Goal: Task Accomplishment & Management: Manage account settings

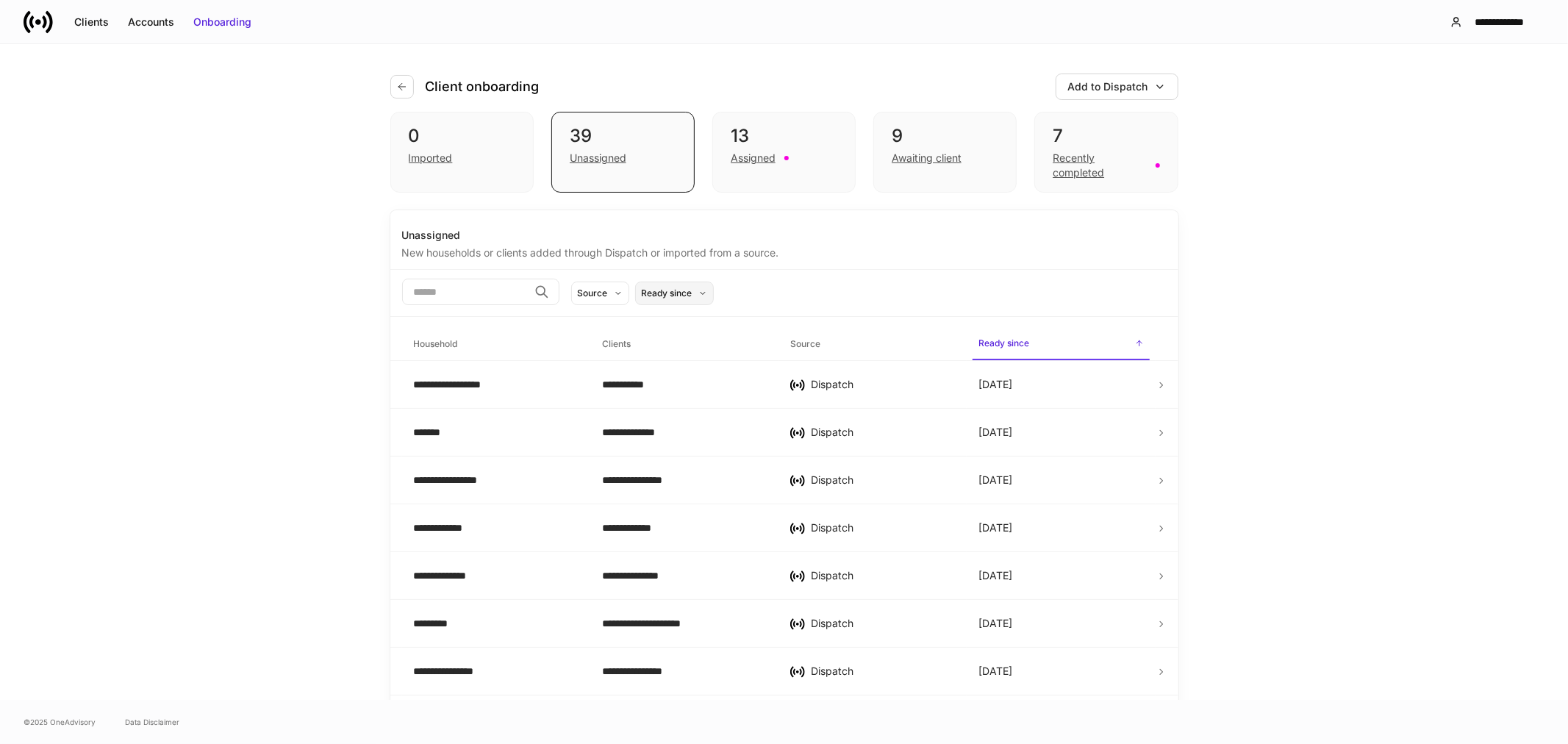
drag, startPoint x: 104, startPoint y: 19, endPoint x: 688, endPoint y: 290, distance: 643.8
click at [104, 19] on div "Clients" at bounding box center [91, 22] width 35 height 15
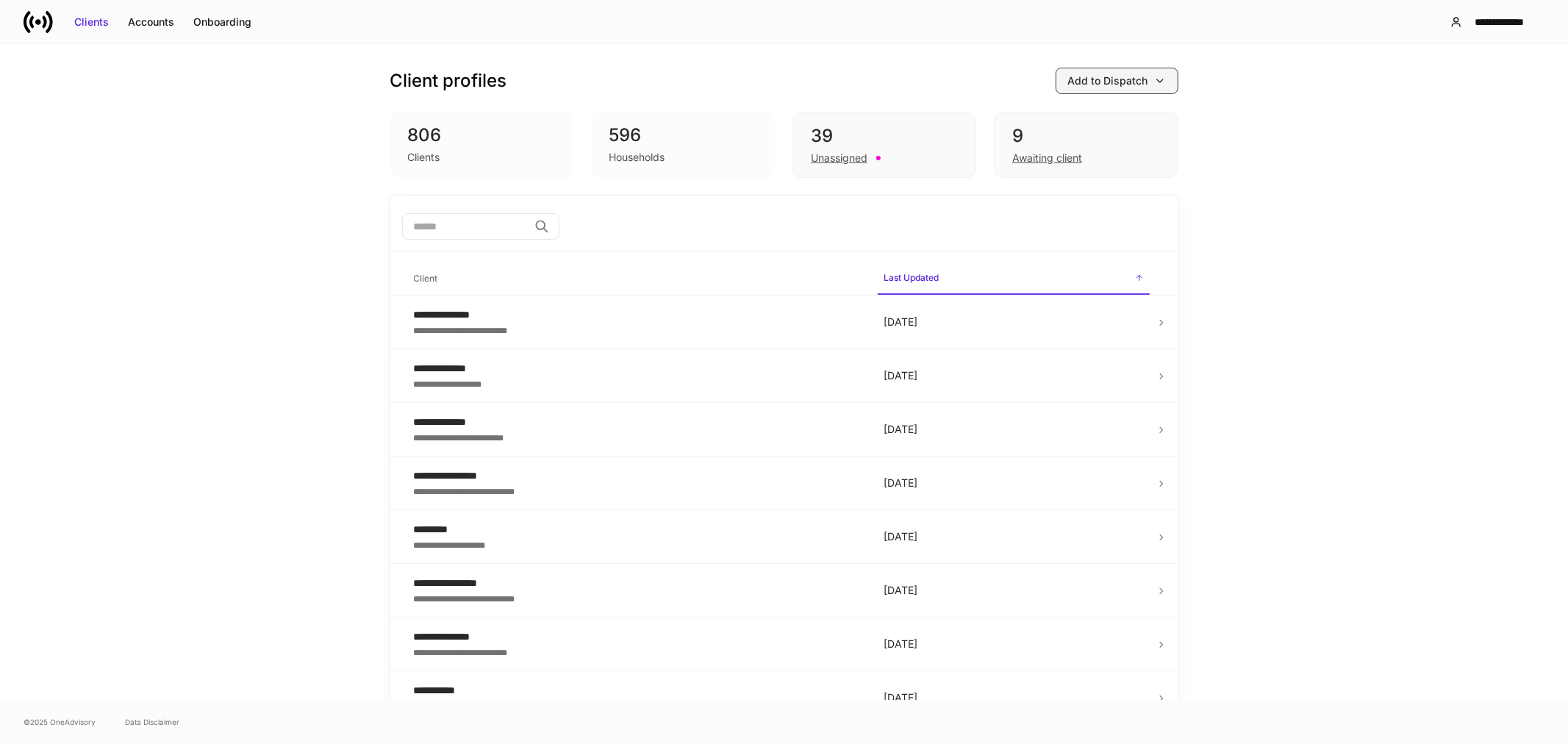
click at [1154, 75] on icon "button" at bounding box center [1160, 81] width 12 height 12
click at [1501, 20] on div at bounding box center [784, 372] width 1568 height 744
click at [1501, 20] on div "**********" at bounding box center [1500, 22] width 64 height 15
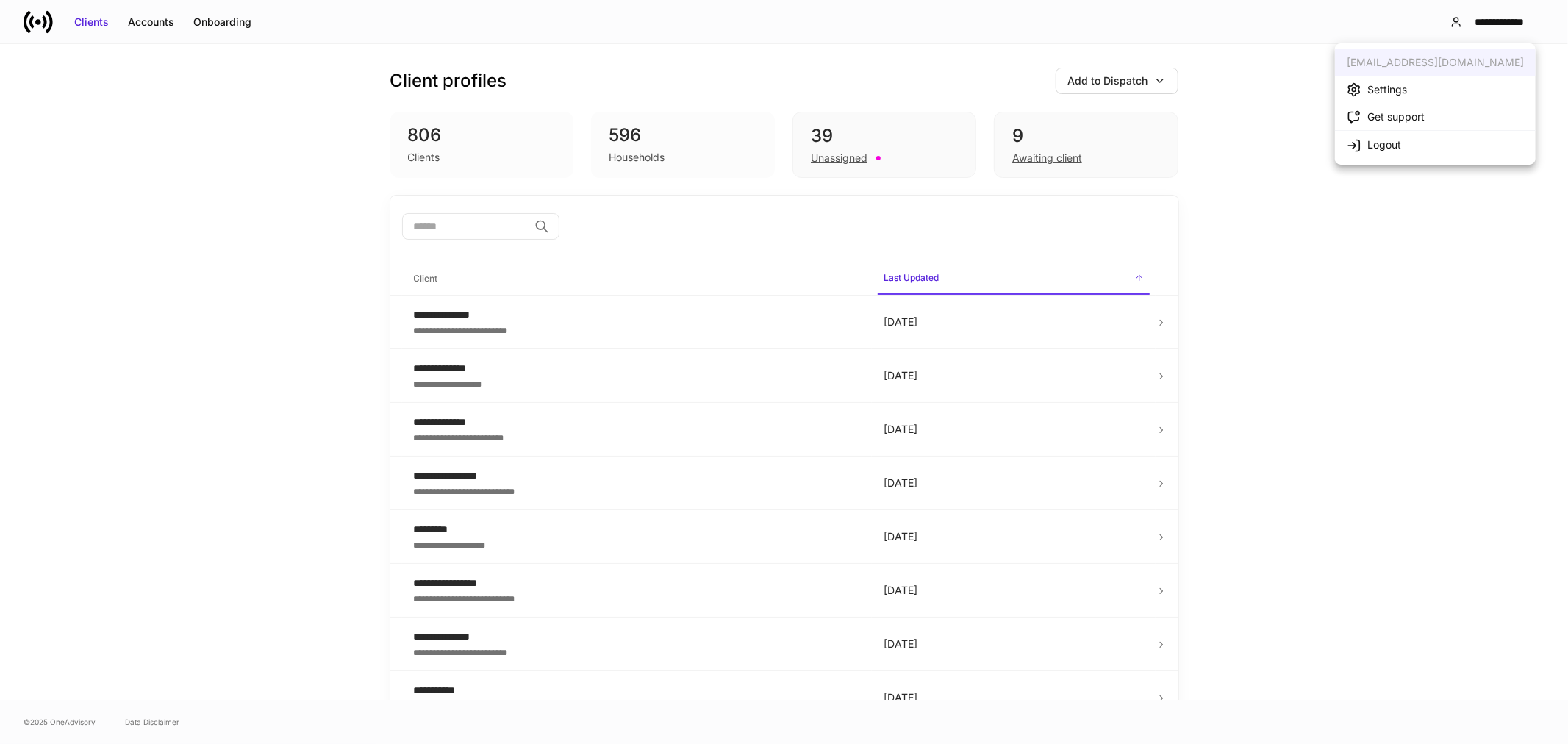
click at [1393, 90] on div "Settings" at bounding box center [1387, 89] width 40 height 15
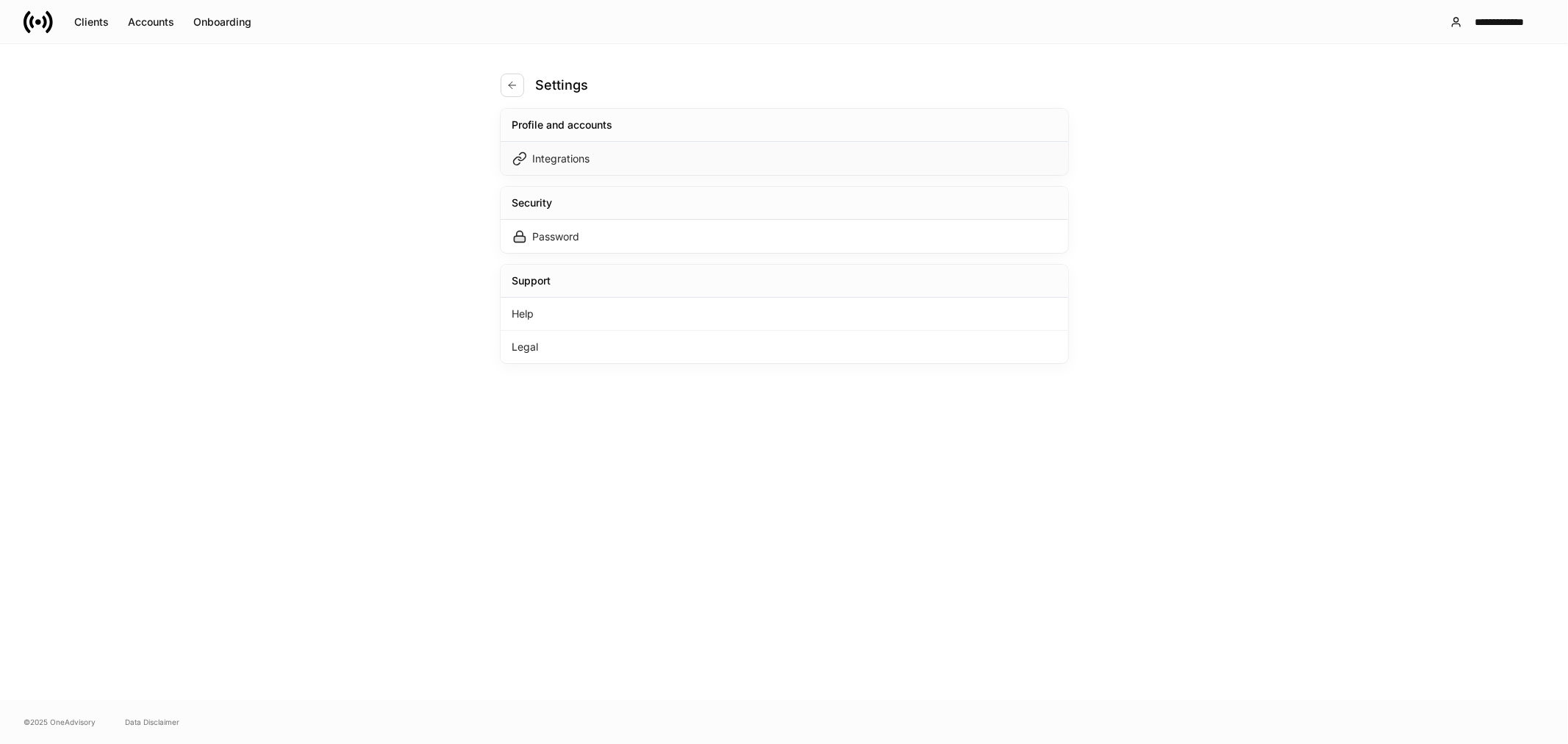
click at [632, 163] on div "Integrations" at bounding box center [784, 157] width 568 height 33
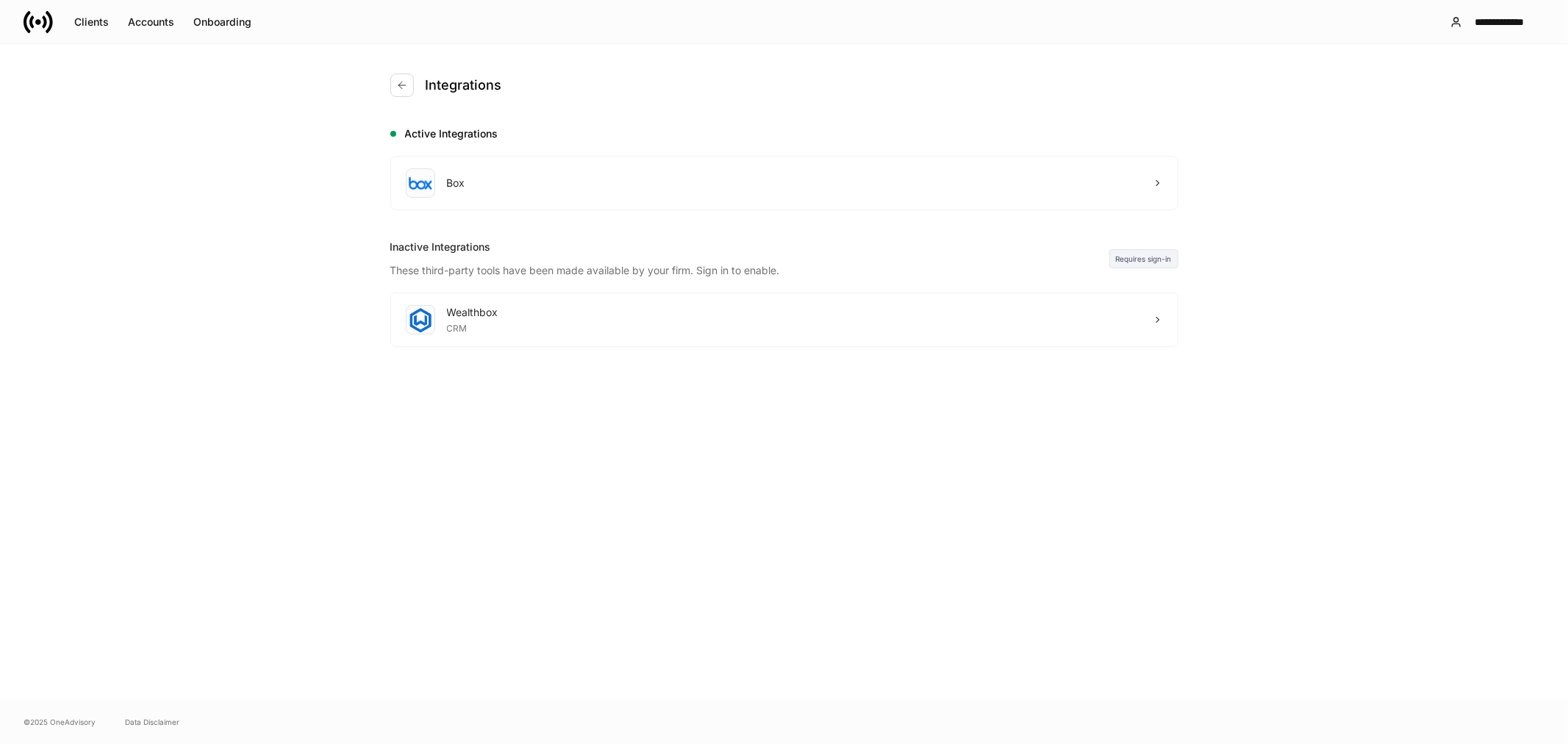
drag, startPoint x: 1567, startPoint y: 35, endPoint x: 1142, endPoint y: 100, distance: 429.9
click at [1140, 102] on div "Integrations" at bounding box center [784, 85] width 788 height 82
click at [1481, 25] on div "**********" at bounding box center [1500, 22] width 64 height 15
click at [1402, 142] on li "Logout" at bounding box center [1434, 144] width 201 height 28
